Goal: Communication & Community: Answer question/provide support

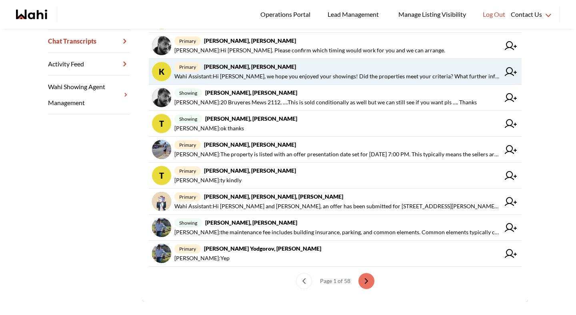
scroll to position [219, 0]
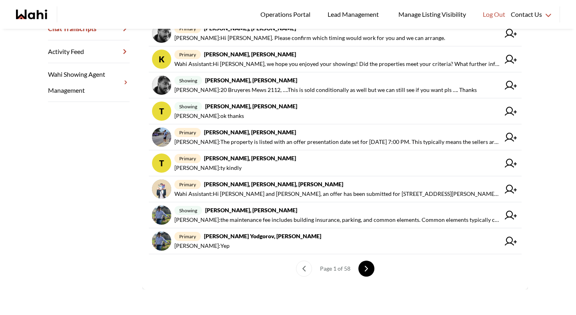
click at [373, 267] on button "next page" at bounding box center [366, 269] width 16 height 16
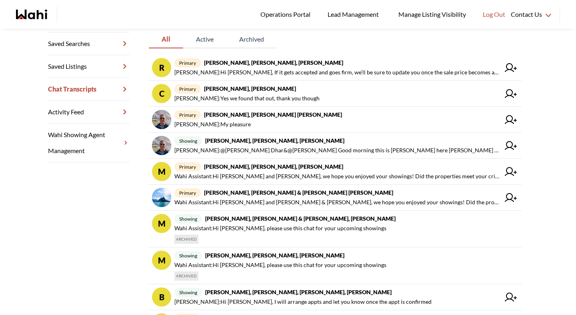
scroll to position [241, 0]
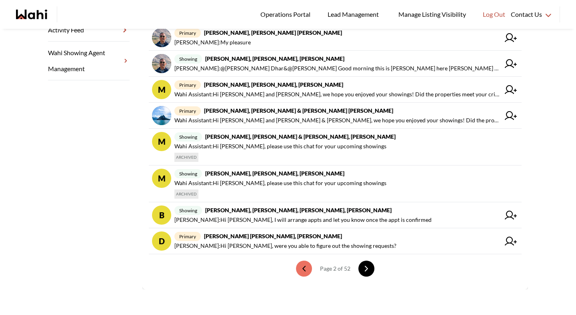
click at [369, 268] on icon "next page" at bounding box center [367, 269] width 6 height 6
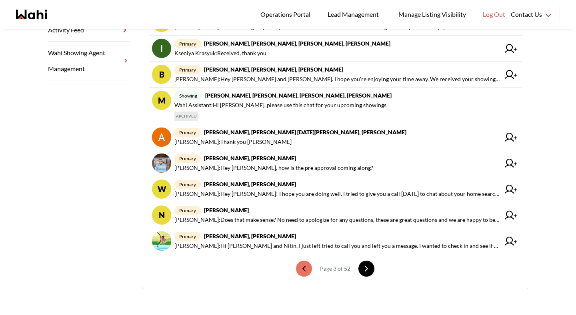
click at [363, 269] on button "next page" at bounding box center [366, 269] width 16 height 16
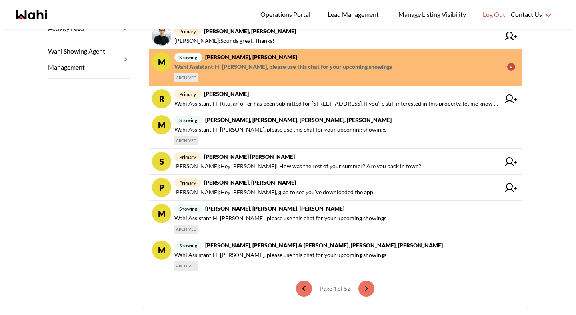
scroll to position [262, 0]
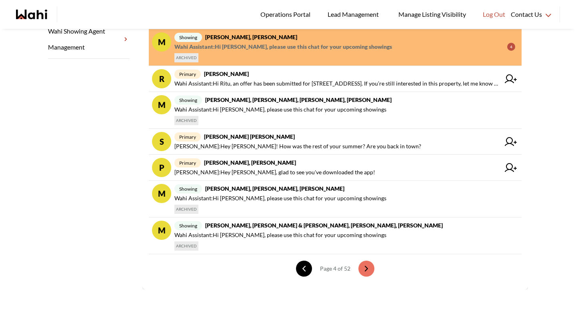
click at [306, 268] on icon "previous page" at bounding box center [304, 269] width 6 height 6
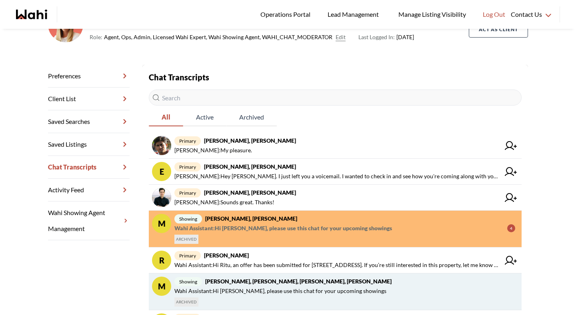
scroll to position [49, 0]
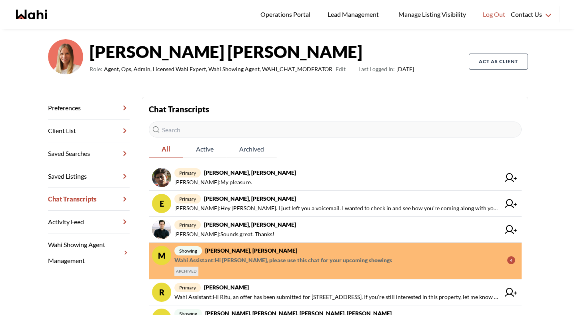
click at [213, 123] on input "text" at bounding box center [335, 130] width 373 height 16
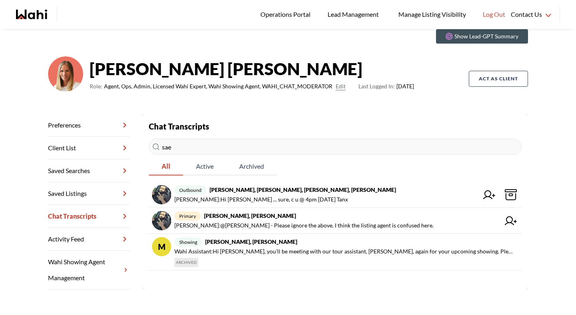
scroll to position [32, 0]
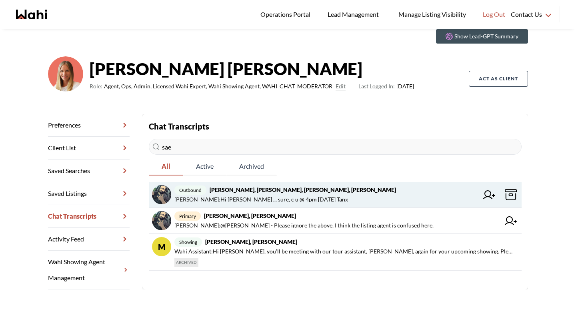
type input "sae"
click at [256, 199] on span "[PERSON_NAME] : Hi [PERSON_NAME] ... sure, c u @ 4pm [DATE] Tanx" at bounding box center [261, 200] width 174 height 10
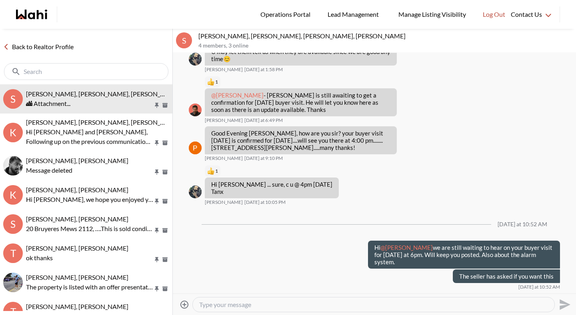
scroll to position [1082, 0]
